Goal: Task Accomplishment & Management: Manage account settings

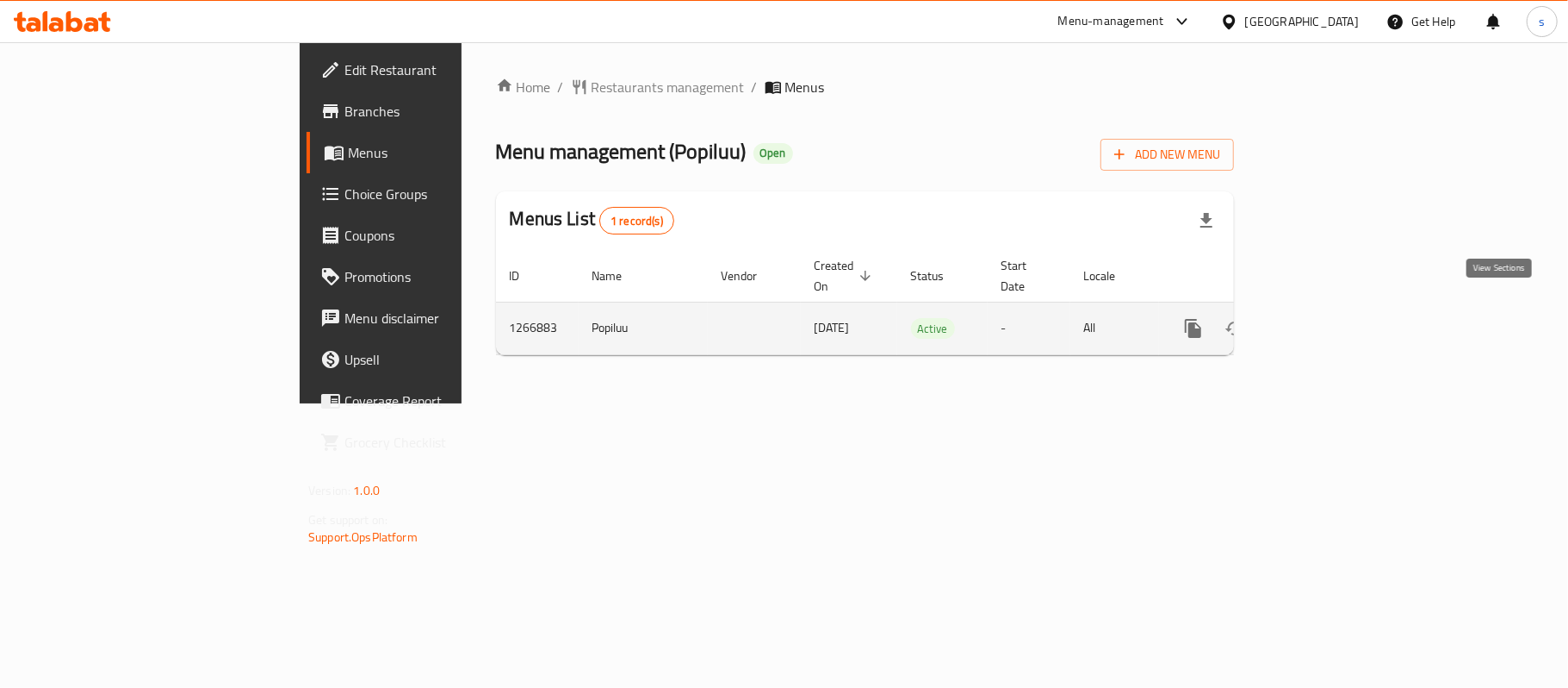
click at [1325, 320] on icon "enhanced table" at bounding box center [1317, 328] width 15 height 15
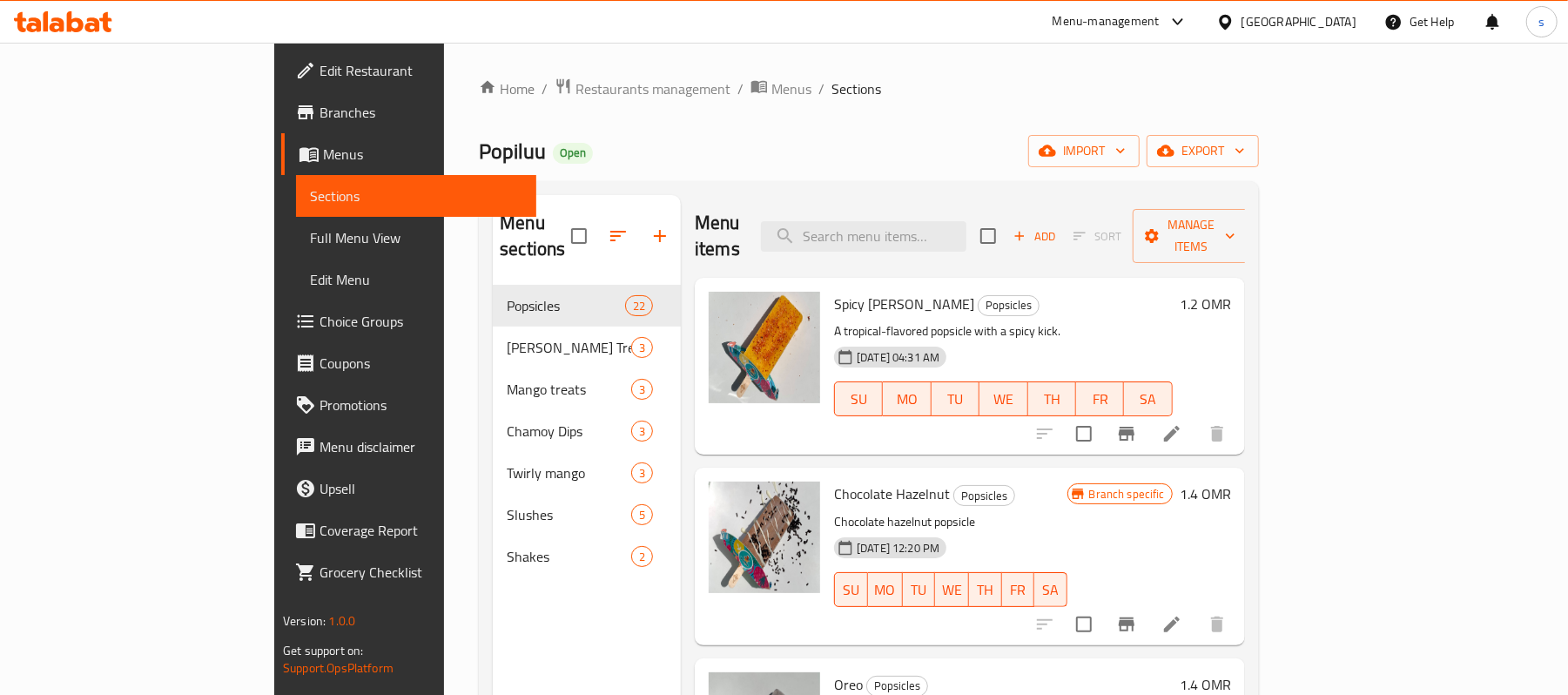
click at [319, 324] on span "Choice Groups" at bounding box center [421, 321] width 203 height 21
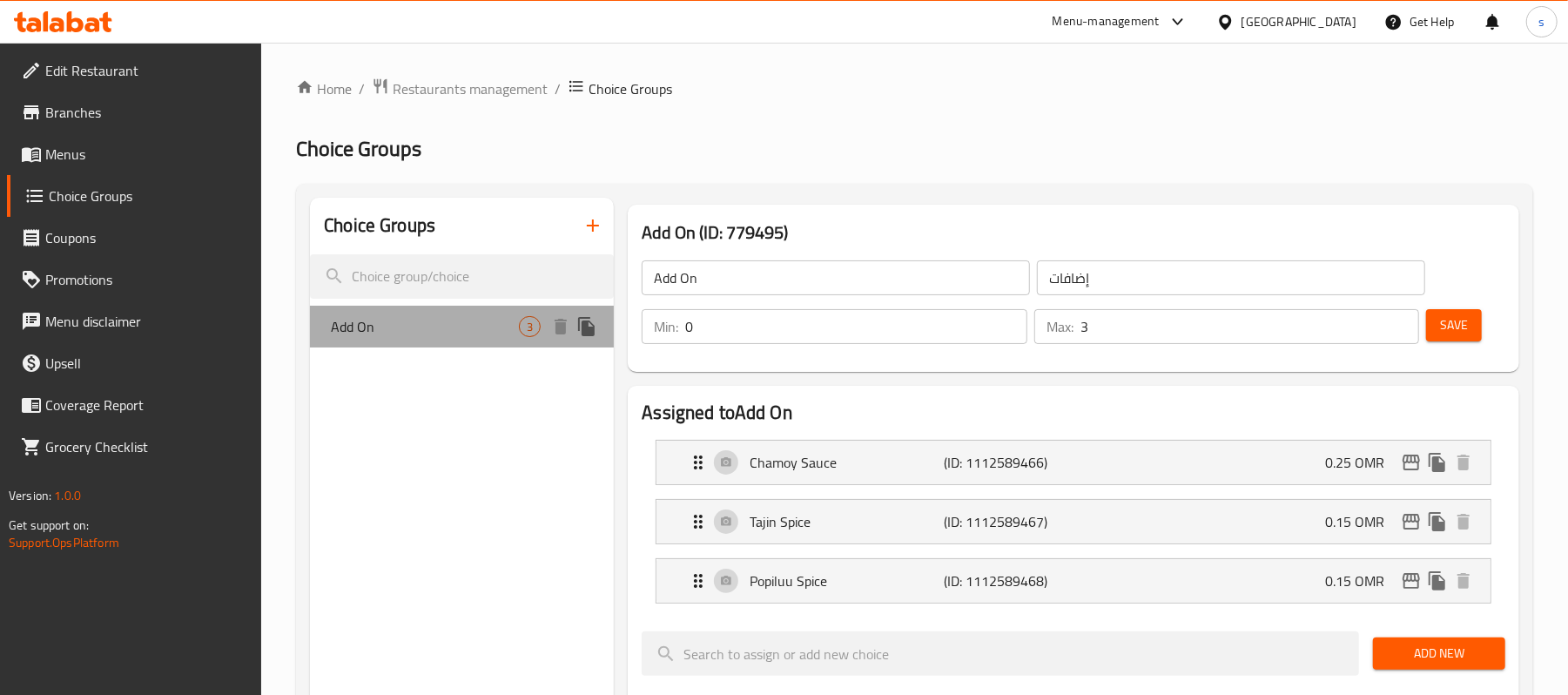
click at [432, 340] on div "Add On 3" at bounding box center [462, 326] width 304 height 41
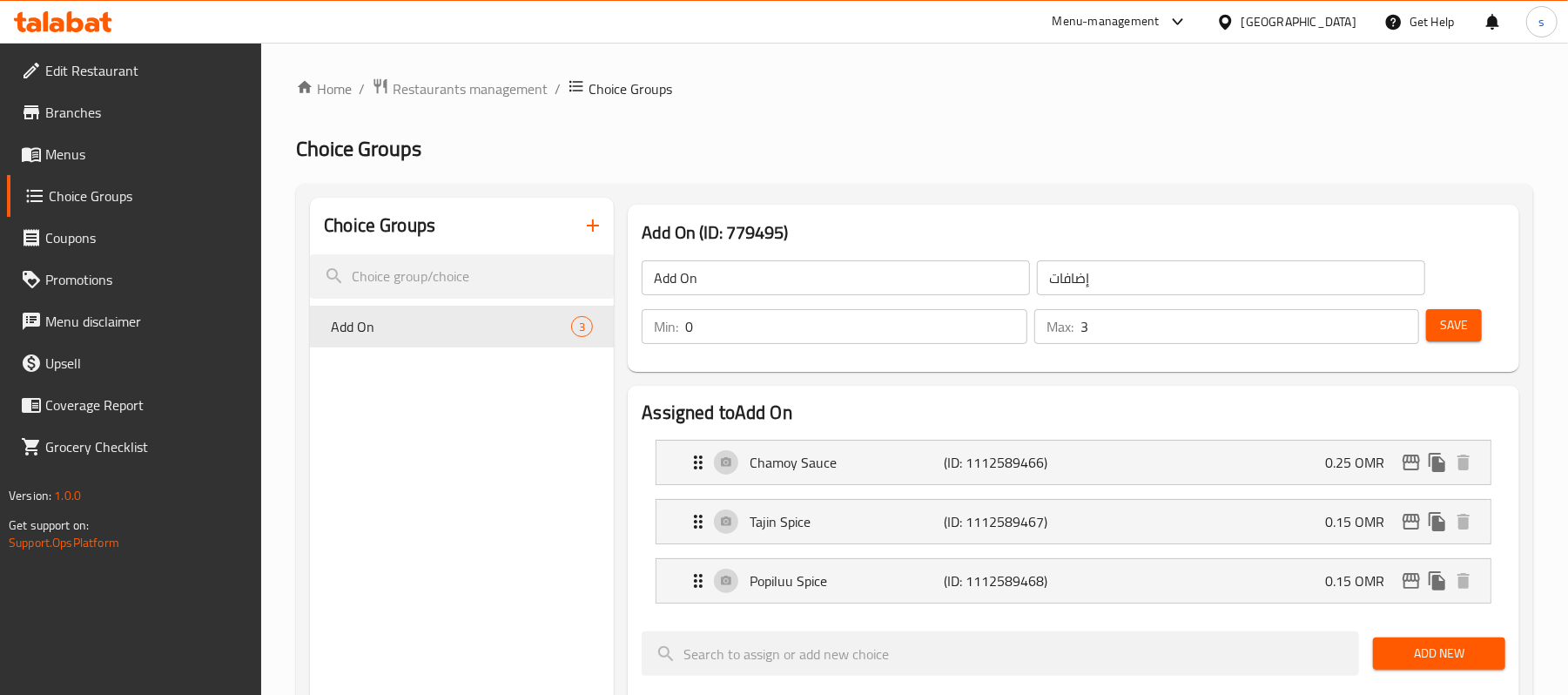
scroll to position [232, 0]
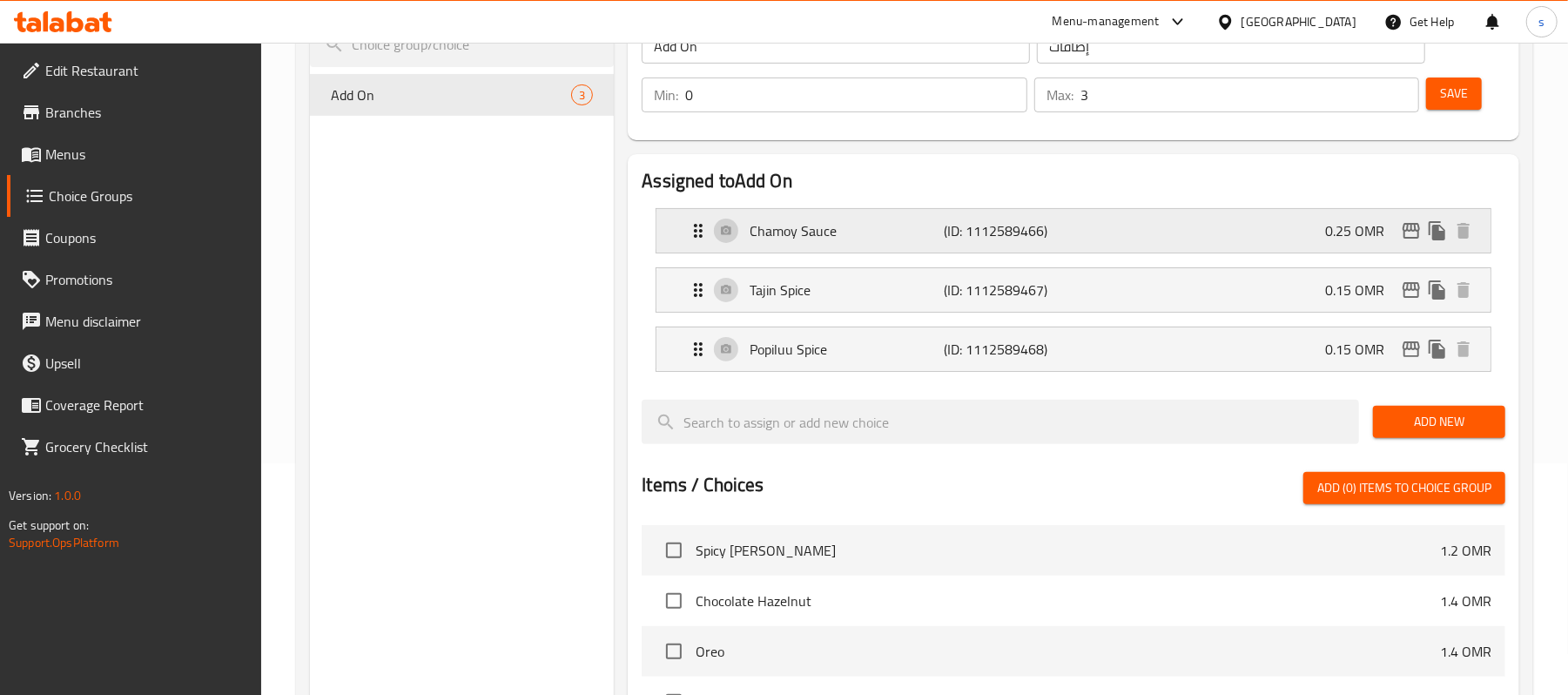
click at [865, 245] on div "Chamoy Sauce (ID: 1112589466) 0.25 OMR" at bounding box center [1079, 230] width 782 height 43
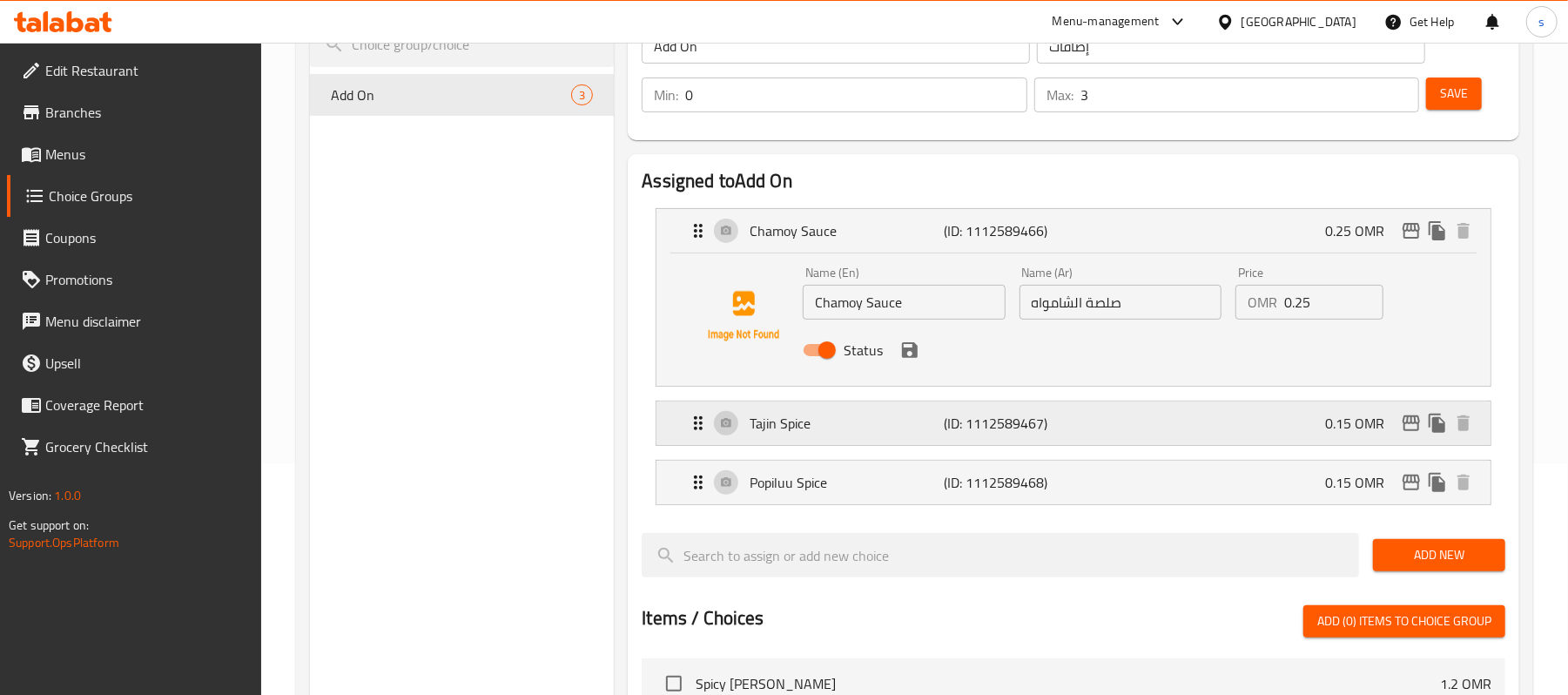
click at [859, 420] on p "Tajin Spice" at bounding box center [847, 423] width 194 height 21
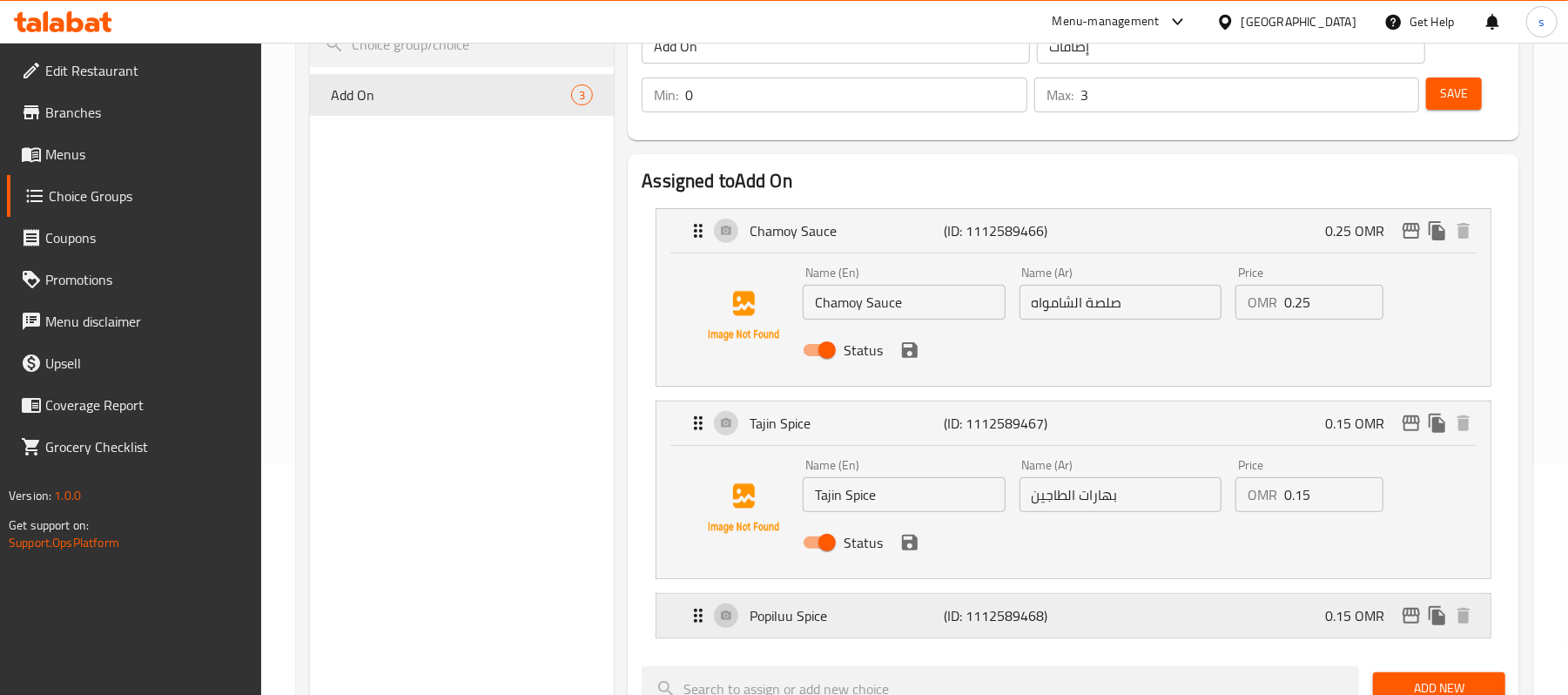
click at [806, 623] on p "Popiluu Spice" at bounding box center [847, 615] width 194 height 21
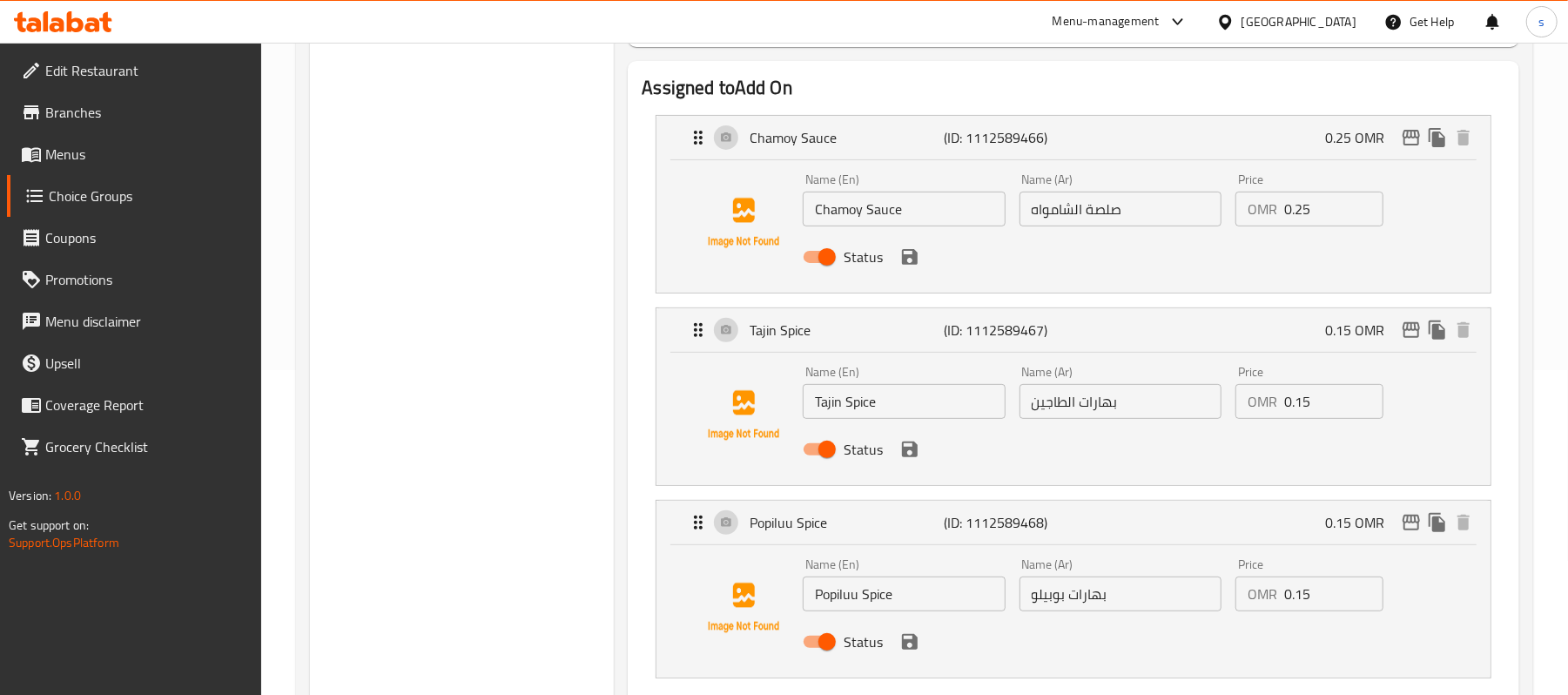
scroll to position [116, 0]
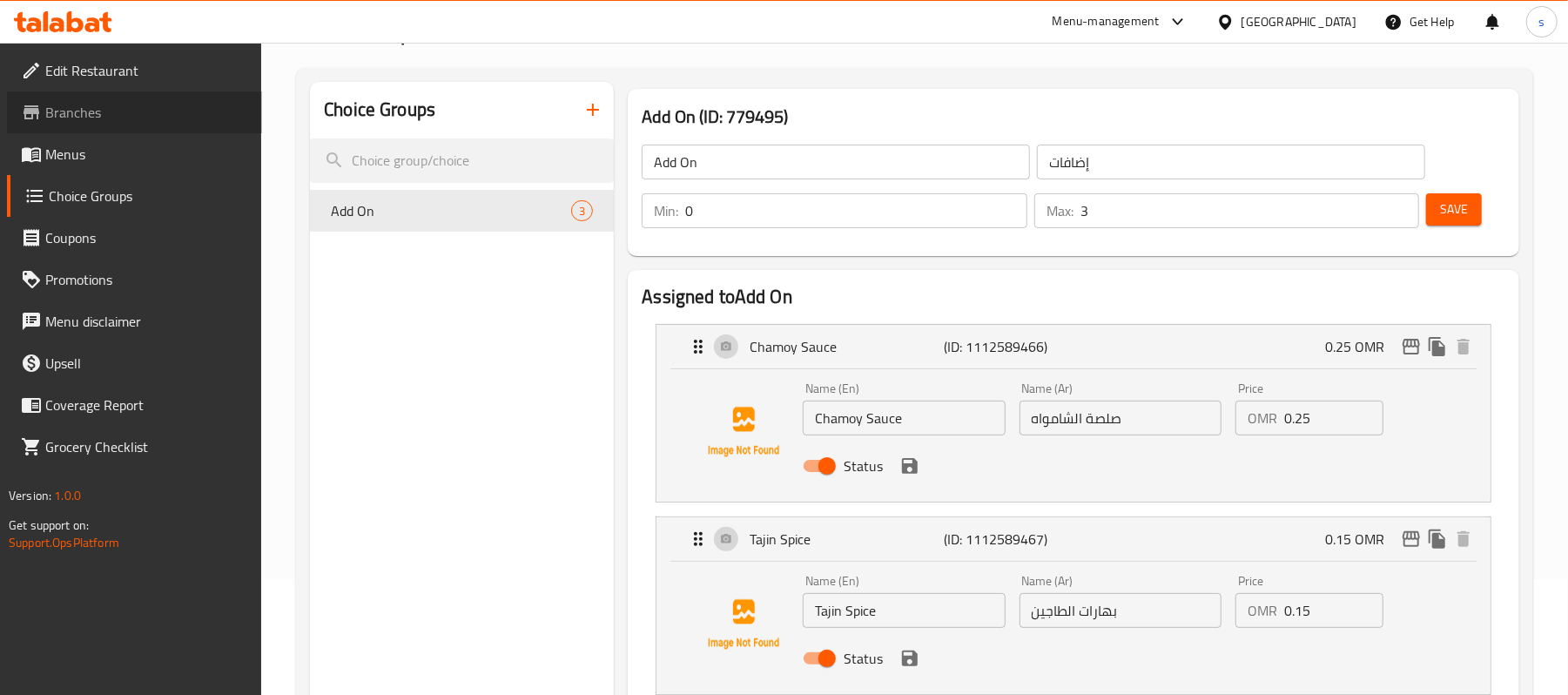
click at [109, 108] on span "Branches" at bounding box center [147, 111] width 203 height 21
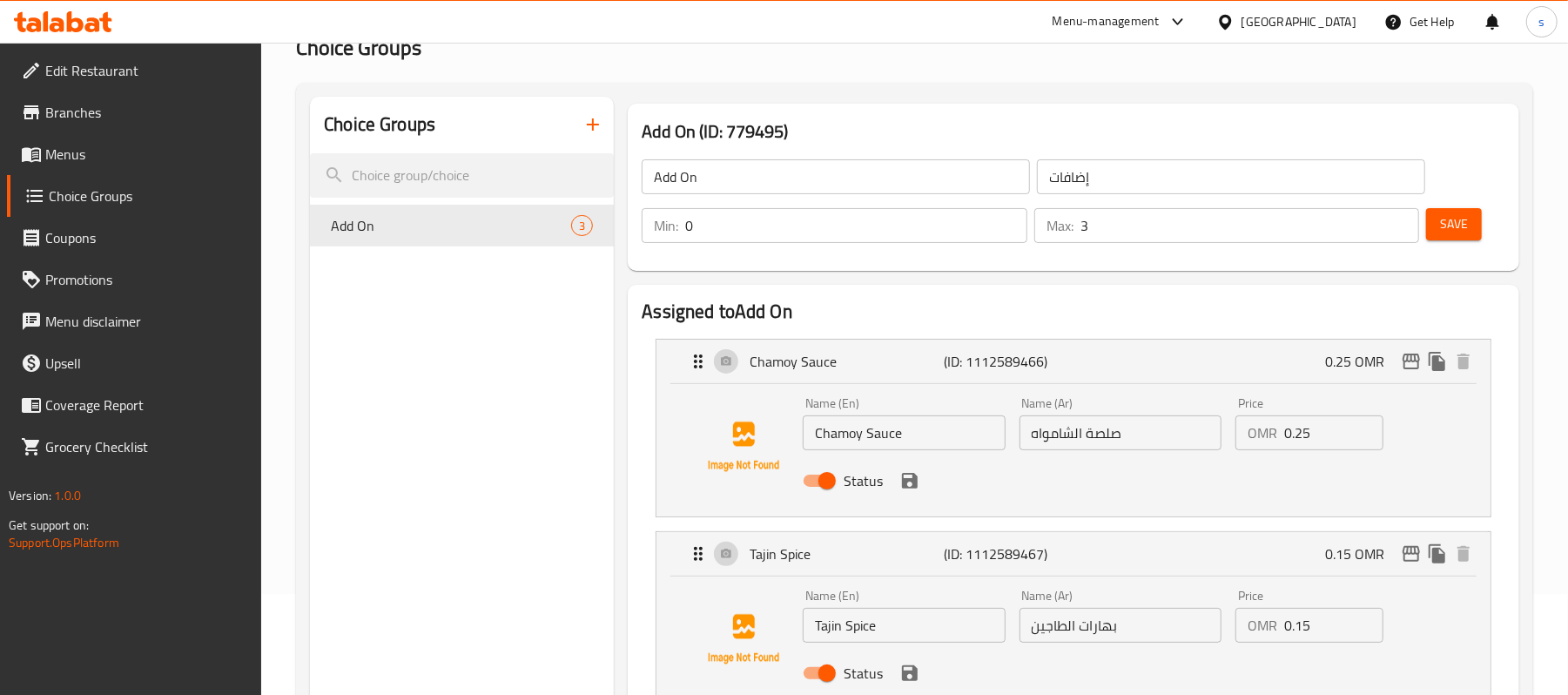
scroll to position [0, 0]
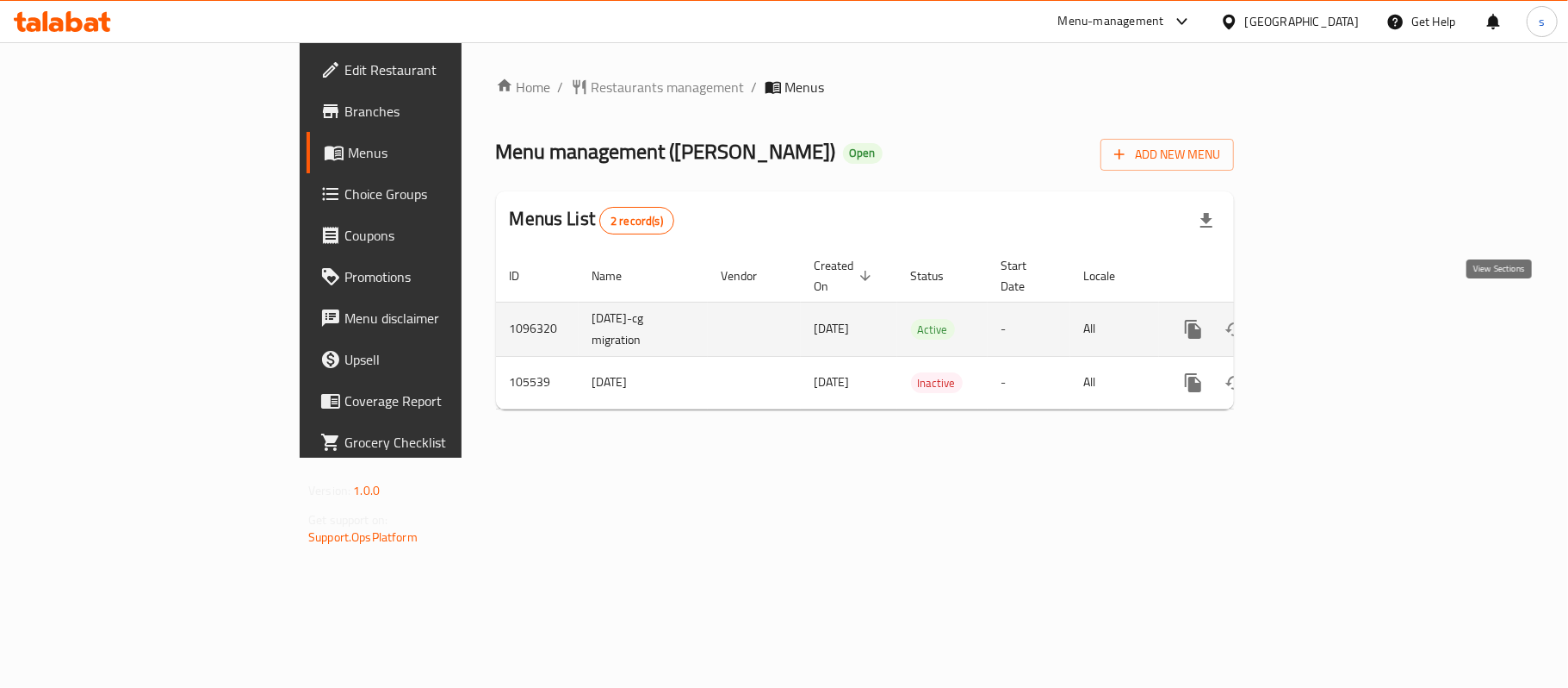
click at [1328, 319] on icon "enhanced table" at bounding box center [1317, 328] width 20 height 20
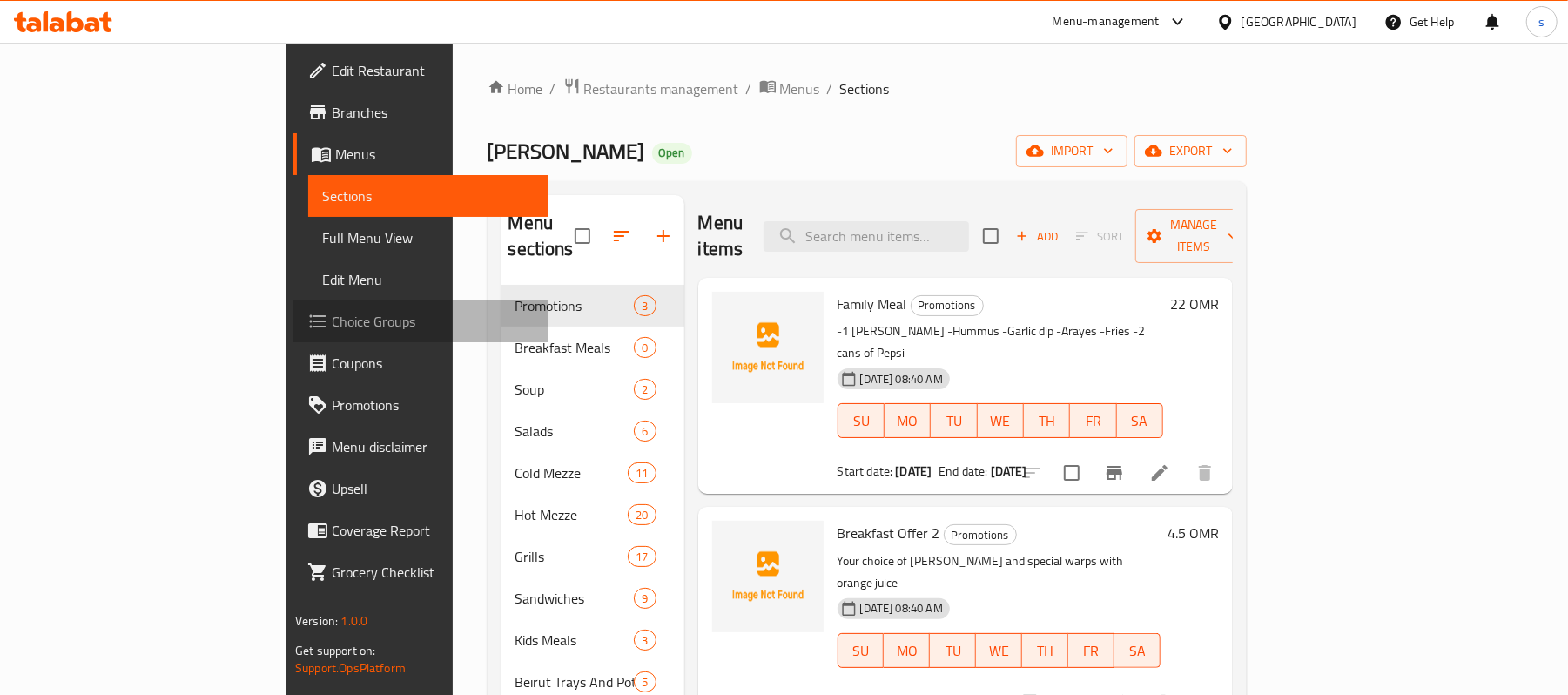
click at [332, 318] on span "Choice Groups" at bounding box center [433, 321] width 203 height 21
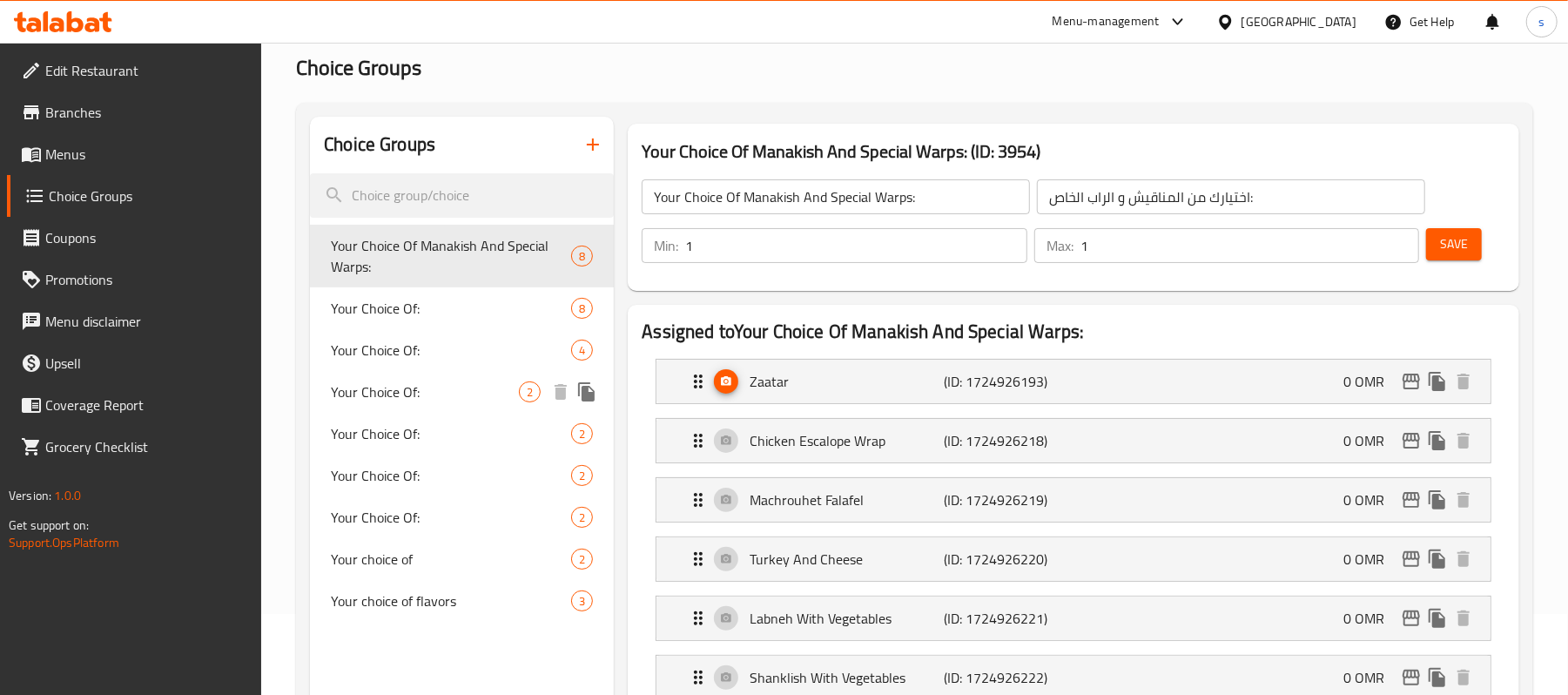
scroll to position [116, 0]
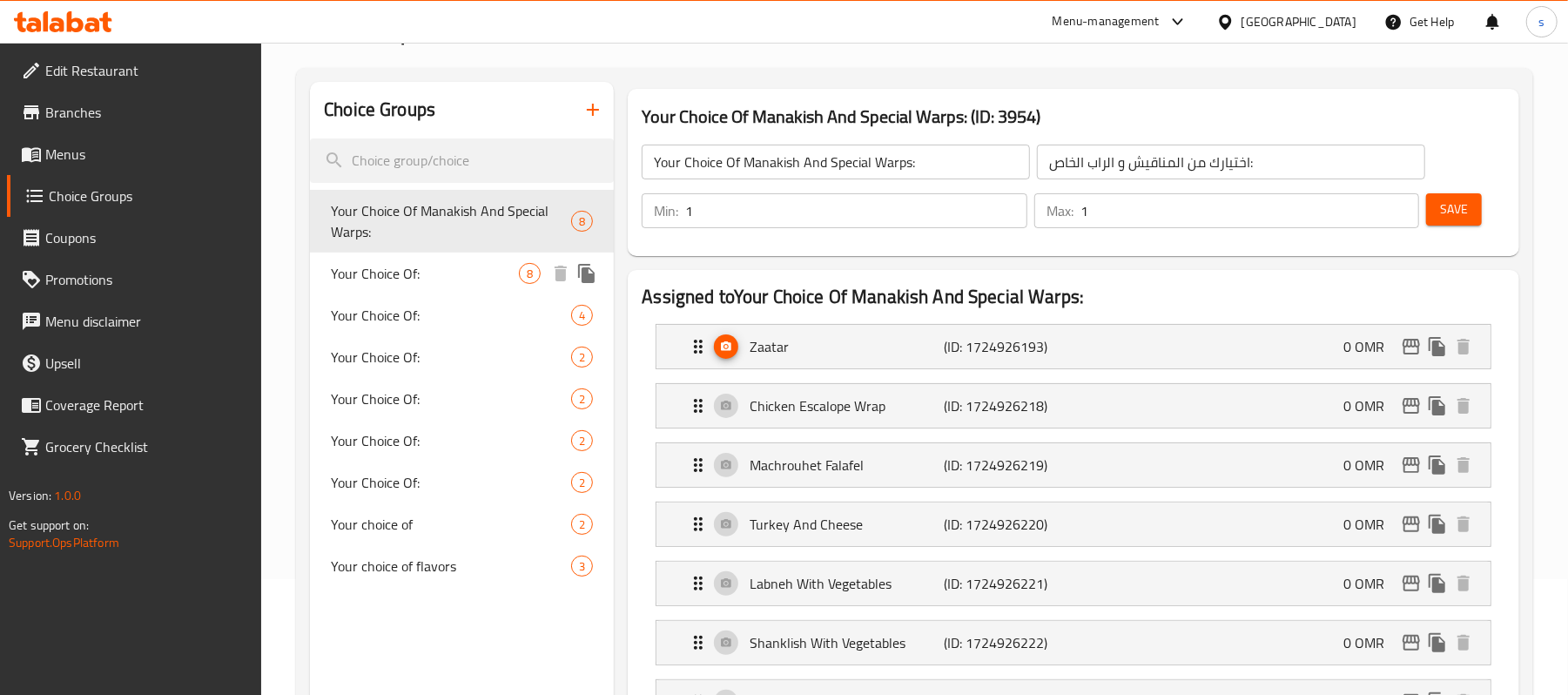
click at [420, 273] on span "Your Choice Of:" at bounding box center [424, 272] width 188 height 21
type input "Your Choice Of:"
type input "إختيارك من:"
type input "3"
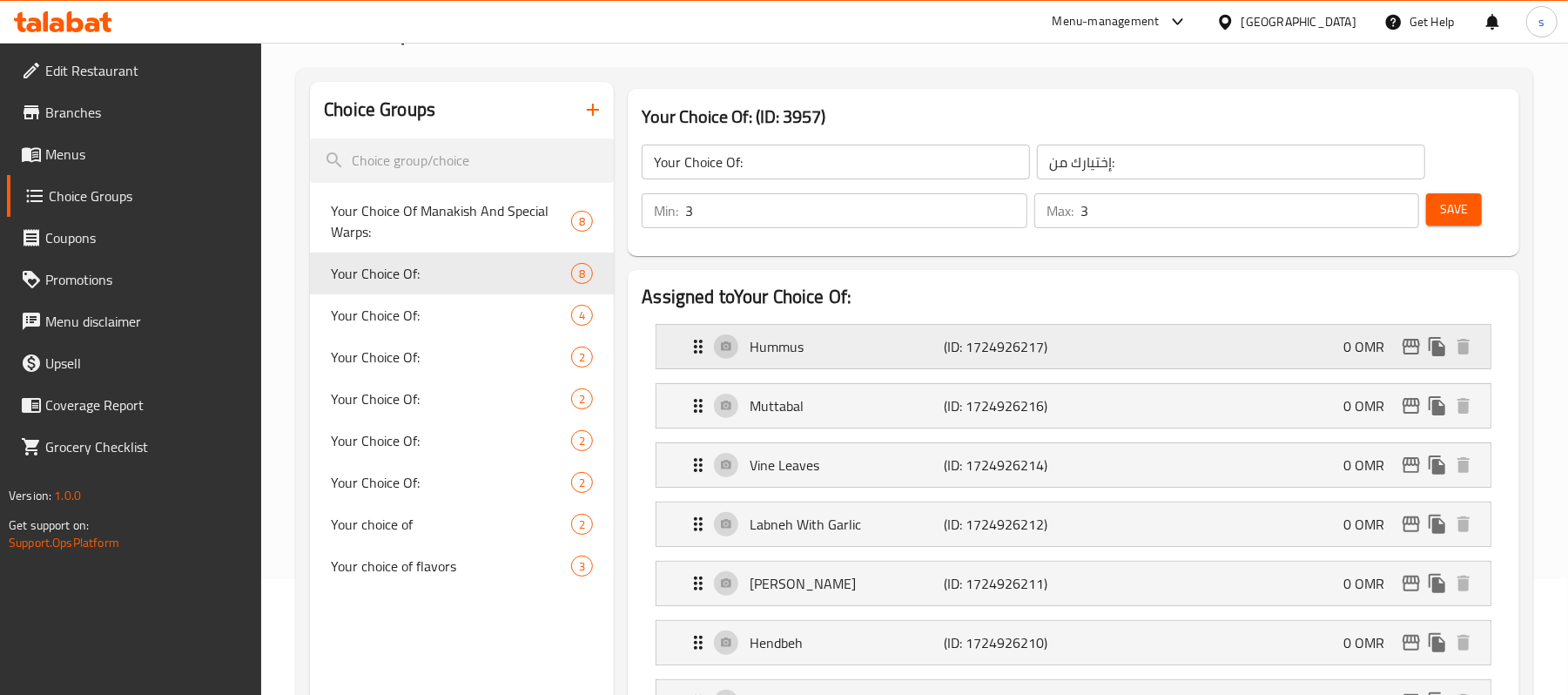
click at [843, 352] on p "Hummus" at bounding box center [847, 346] width 194 height 21
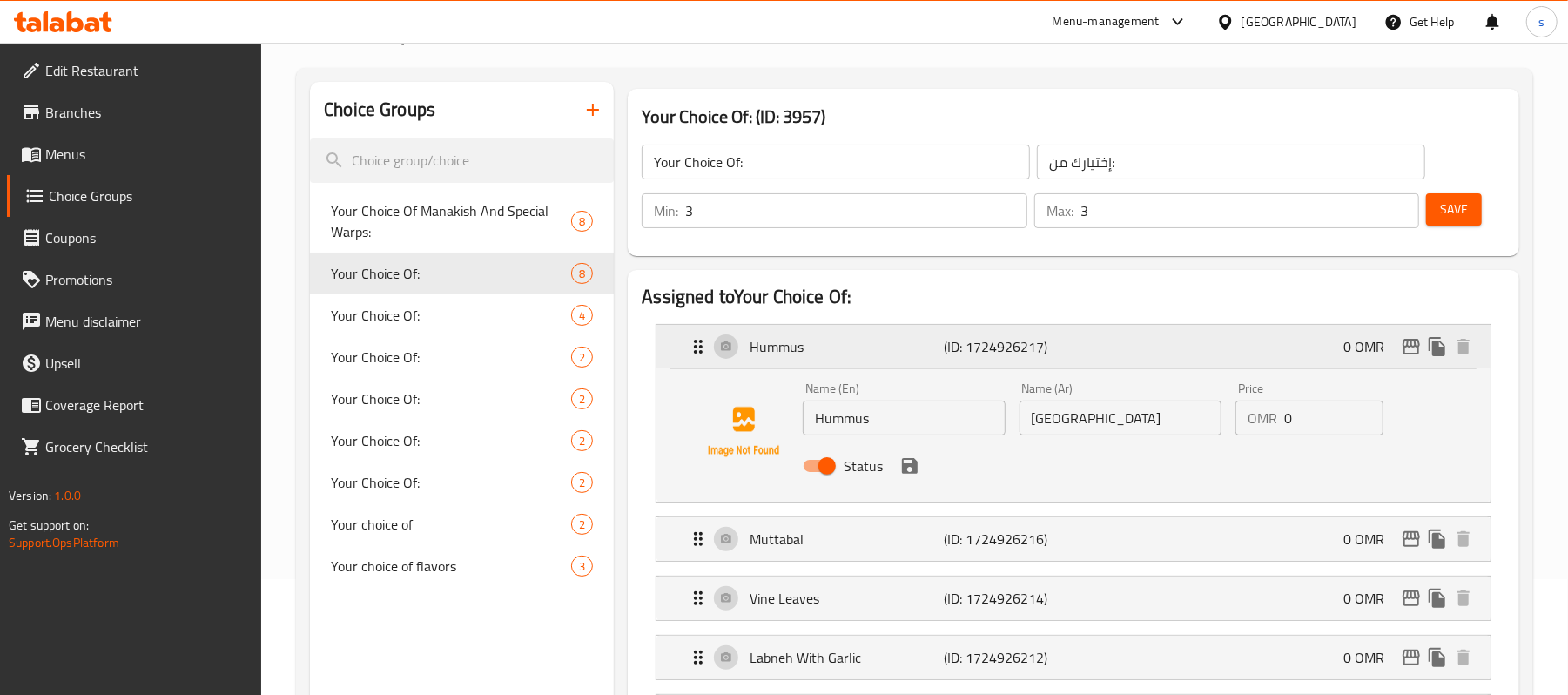
scroll to position [232, 0]
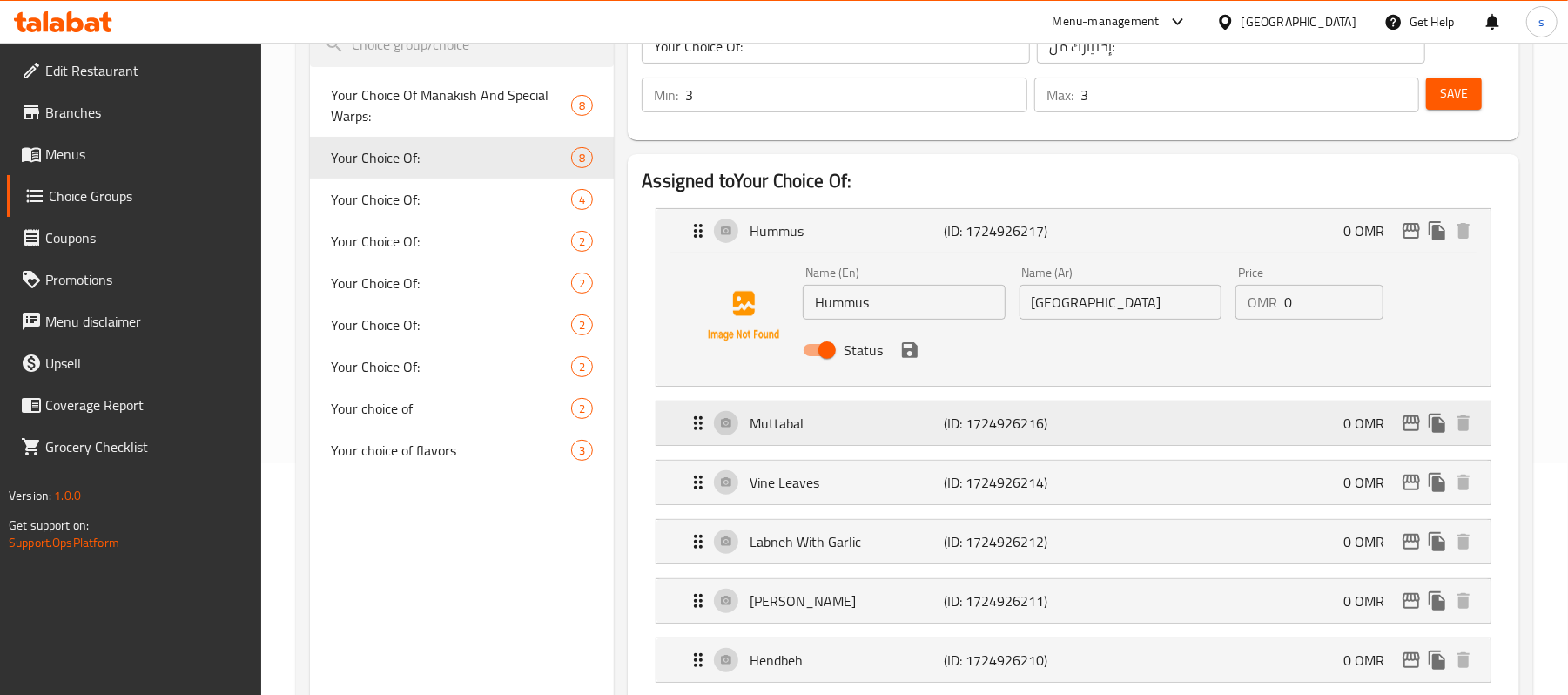
click at [822, 425] on p "Muttabal" at bounding box center [847, 423] width 194 height 21
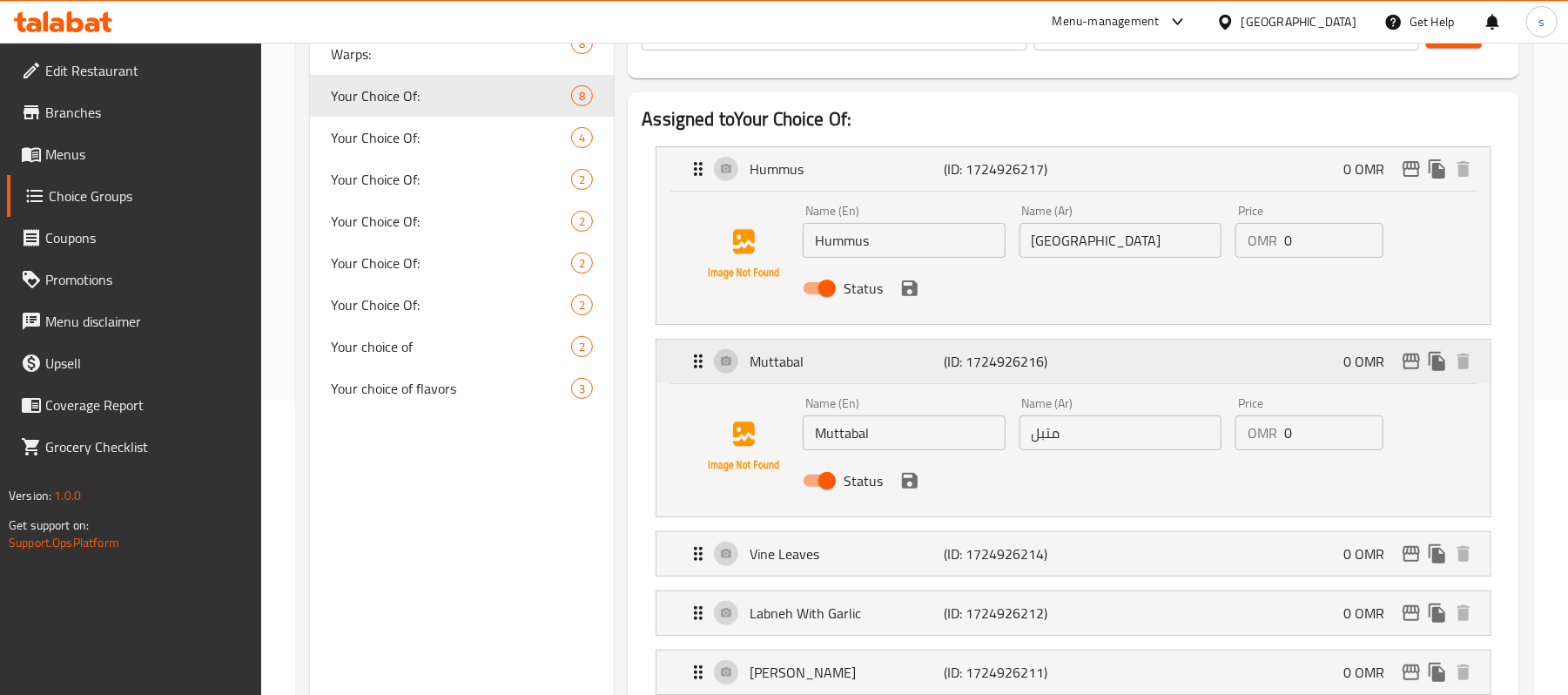
scroll to position [348, 0]
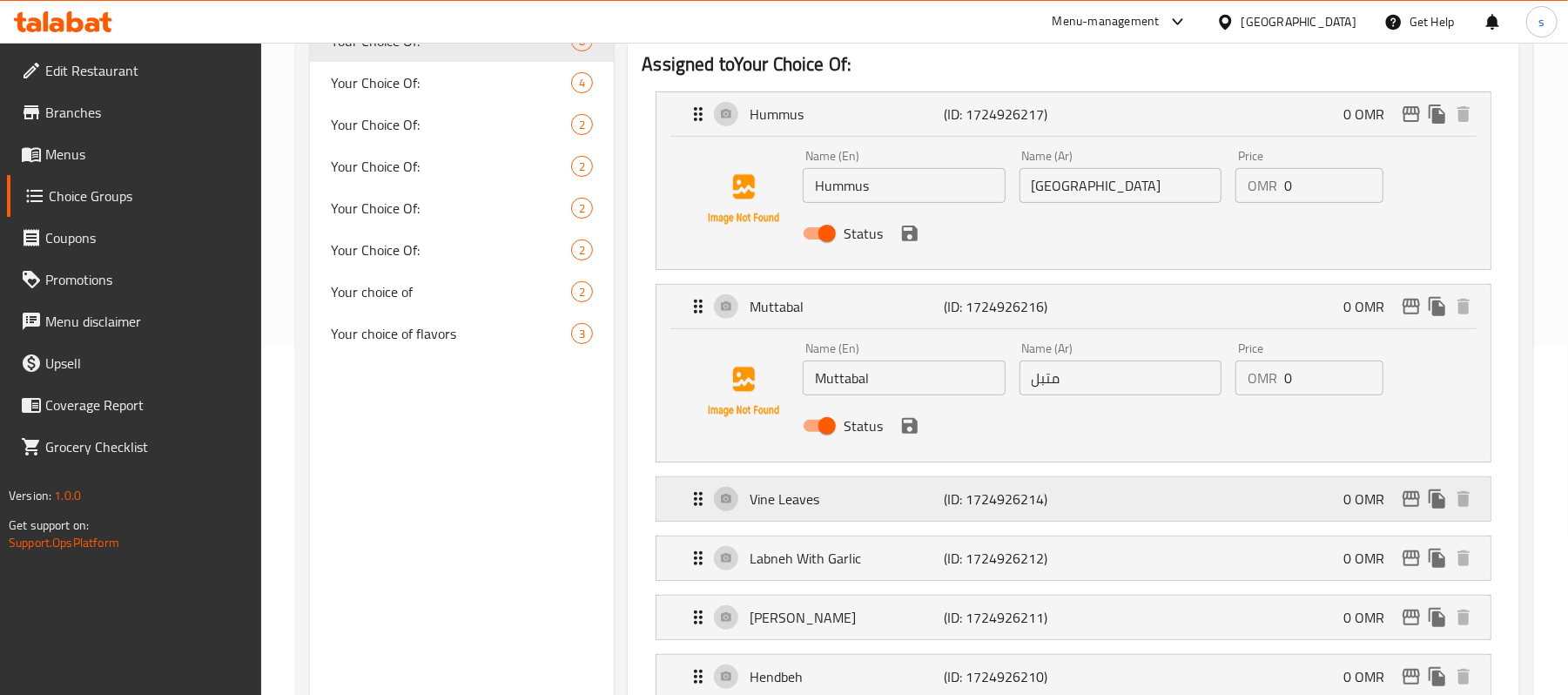
click at [810, 495] on p "Vine Leaves" at bounding box center [847, 498] width 194 height 21
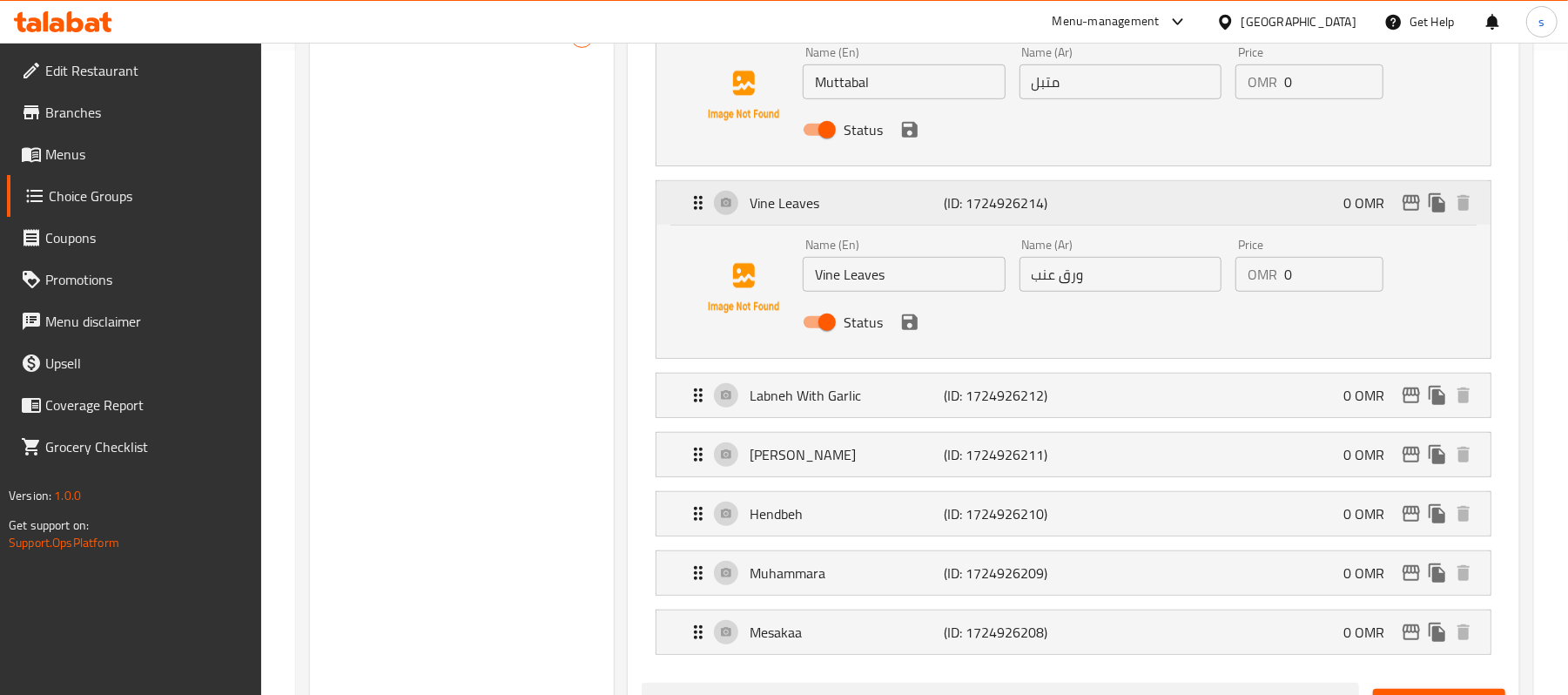
scroll to position [697, 0]
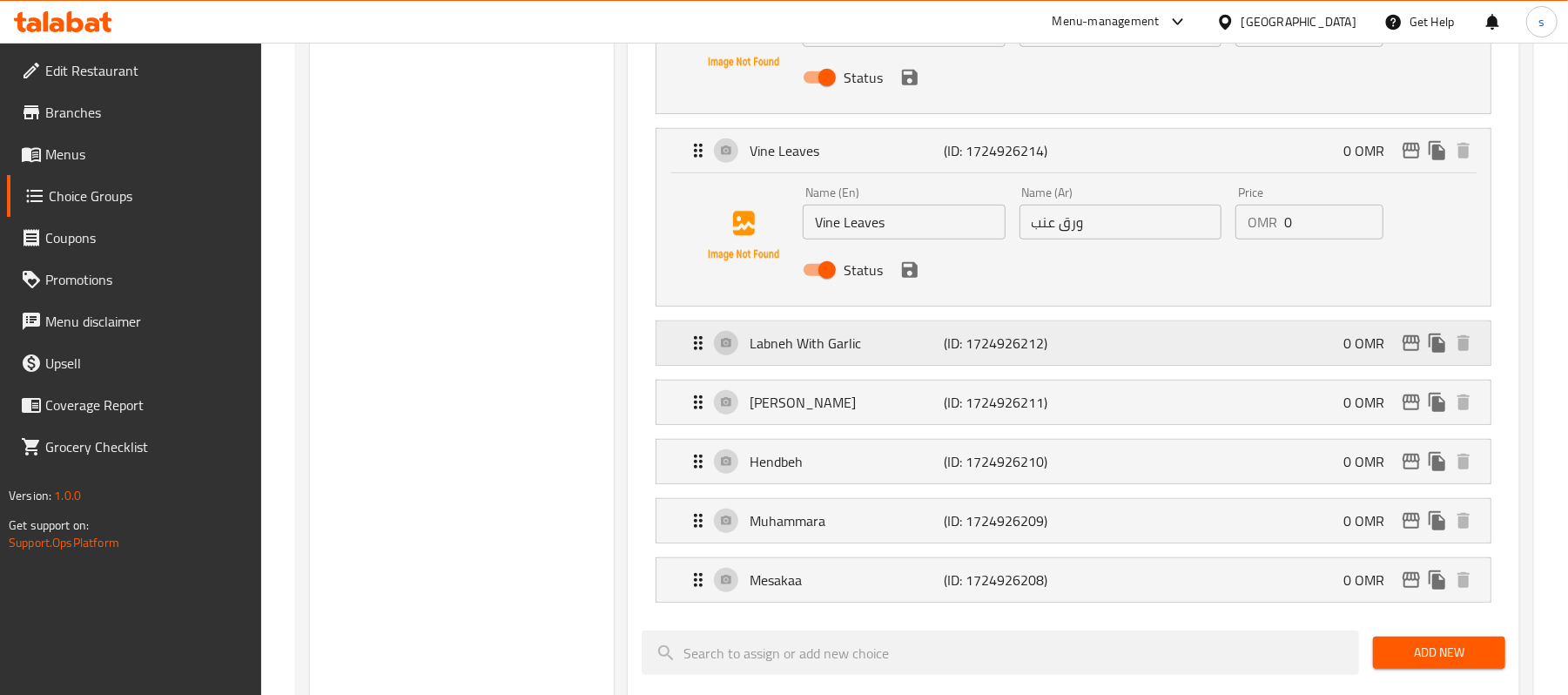
click at [816, 344] on p "Labneh With Garlic" at bounding box center [847, 343] width 194 height 21
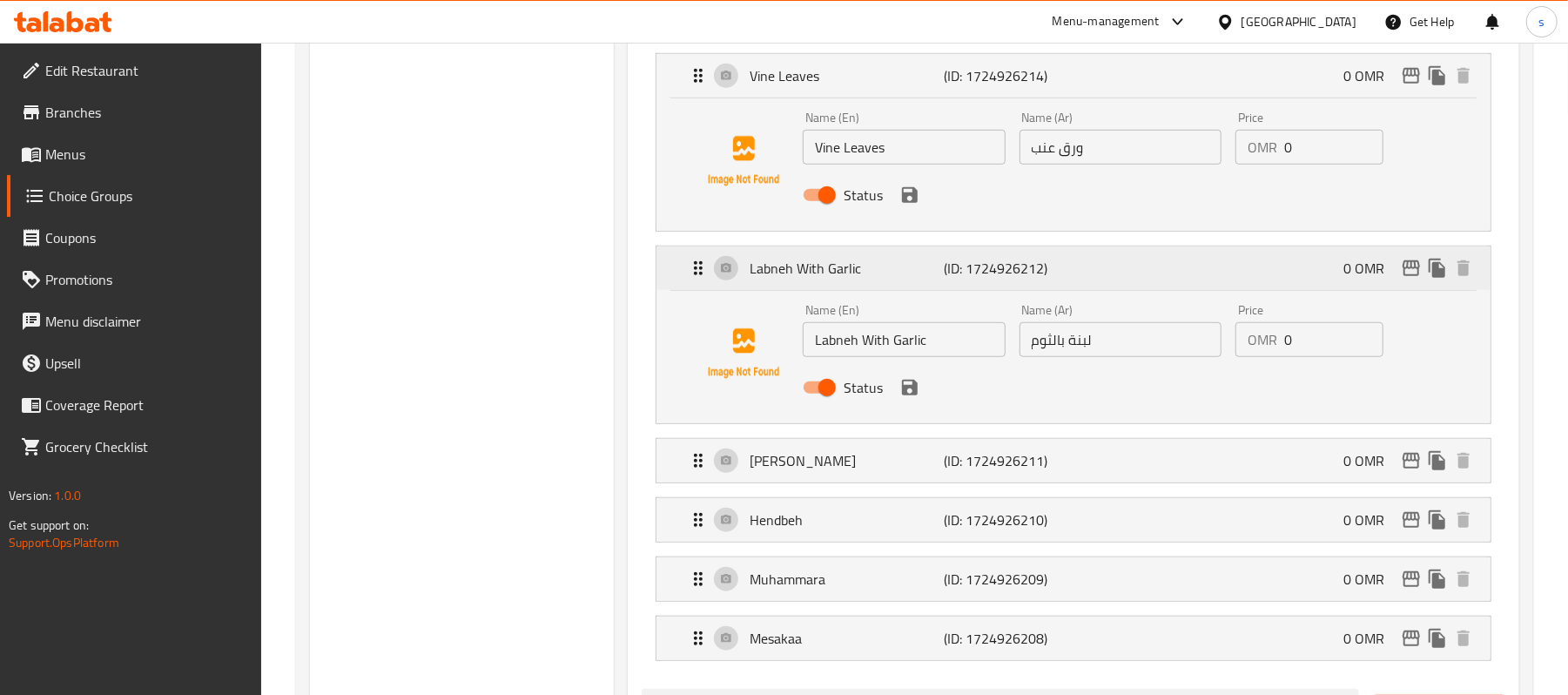
scroll to position [813, 0]
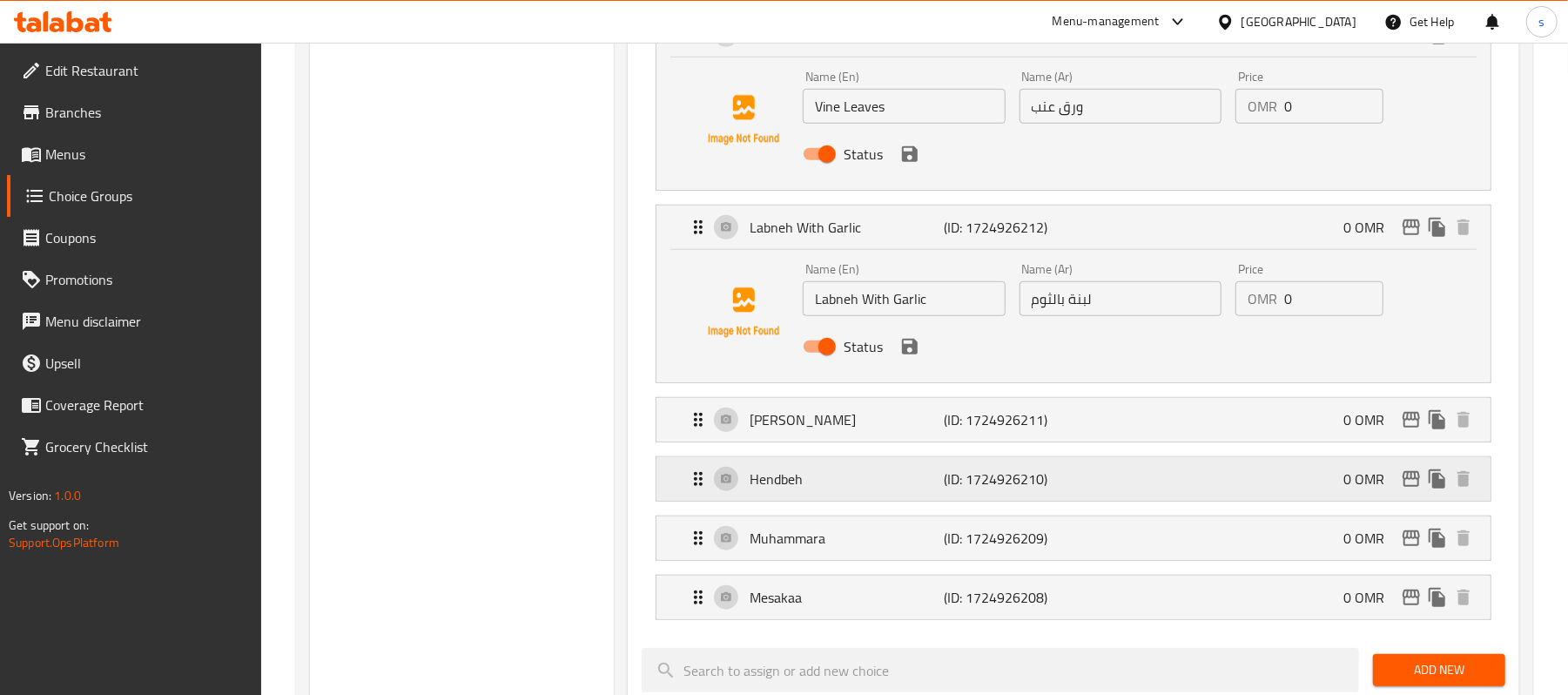
click at [788, 501] on div "Hendbeh (ID: 1724926210) 0 OMR" at bounding box center [1079, 478] width 782 height 43
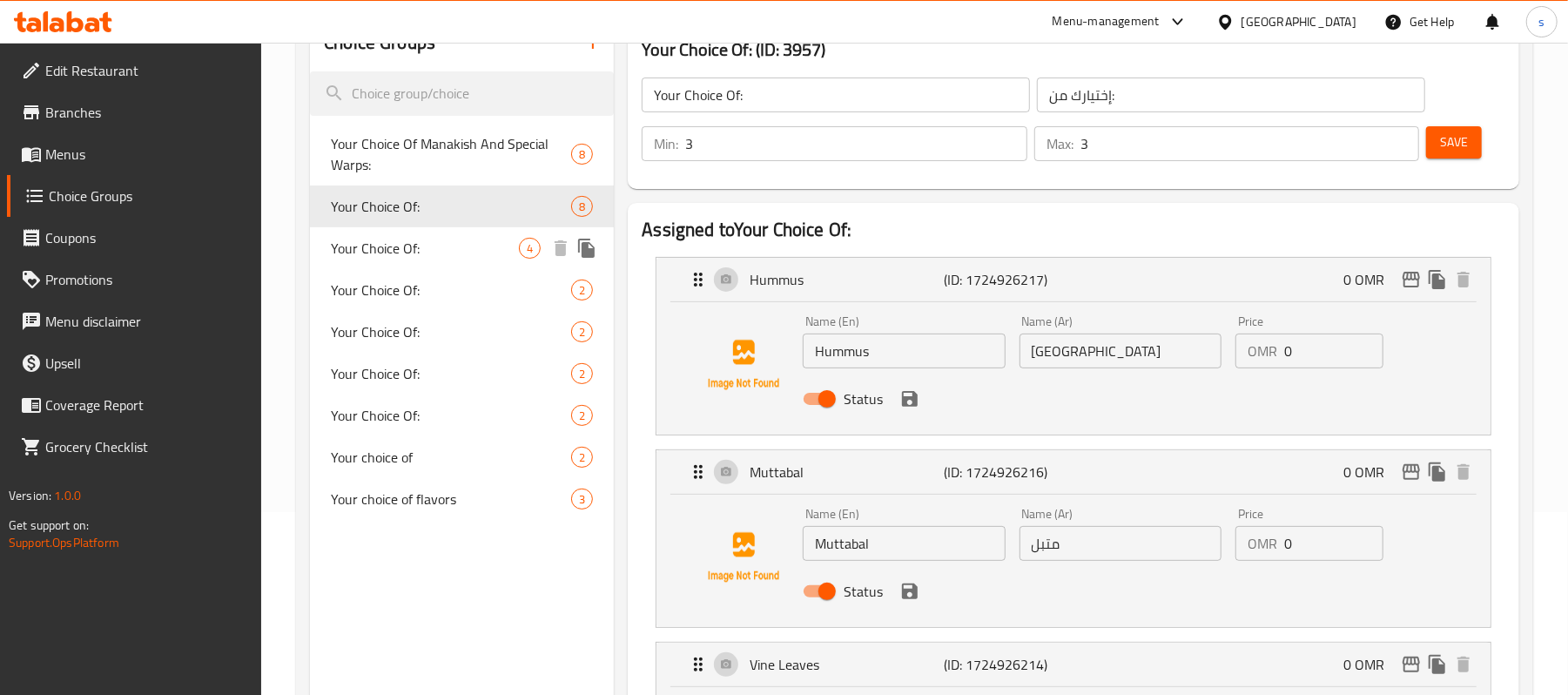
scroll to position [232, 0]
